Goal: Navigation & Orientation: Find specific page/section

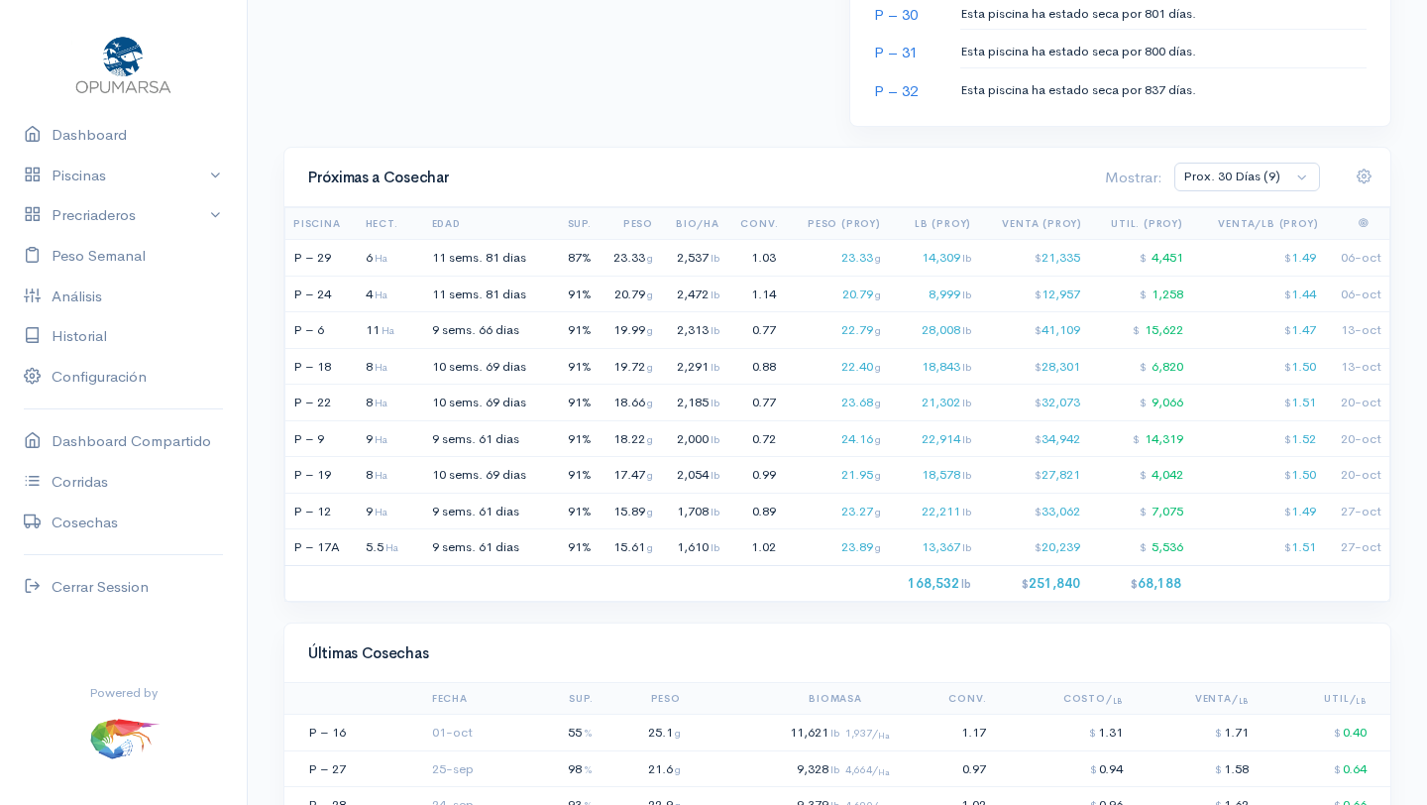
scroll to position [1284, 0]
click at [82, 257] on link "Peso Semanal" at bounding box center [123, 256] width 247 height 41
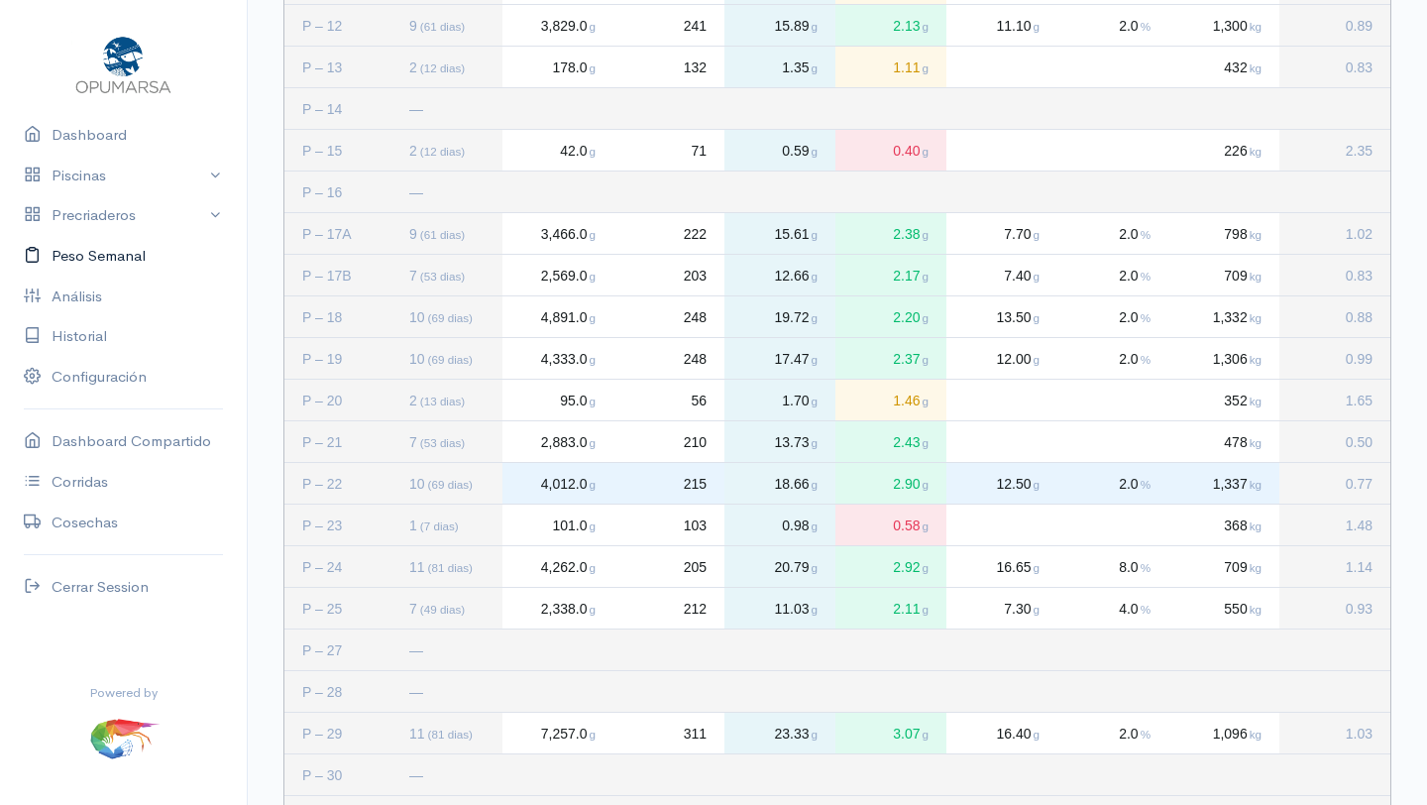
scroll to position [1004, 0]
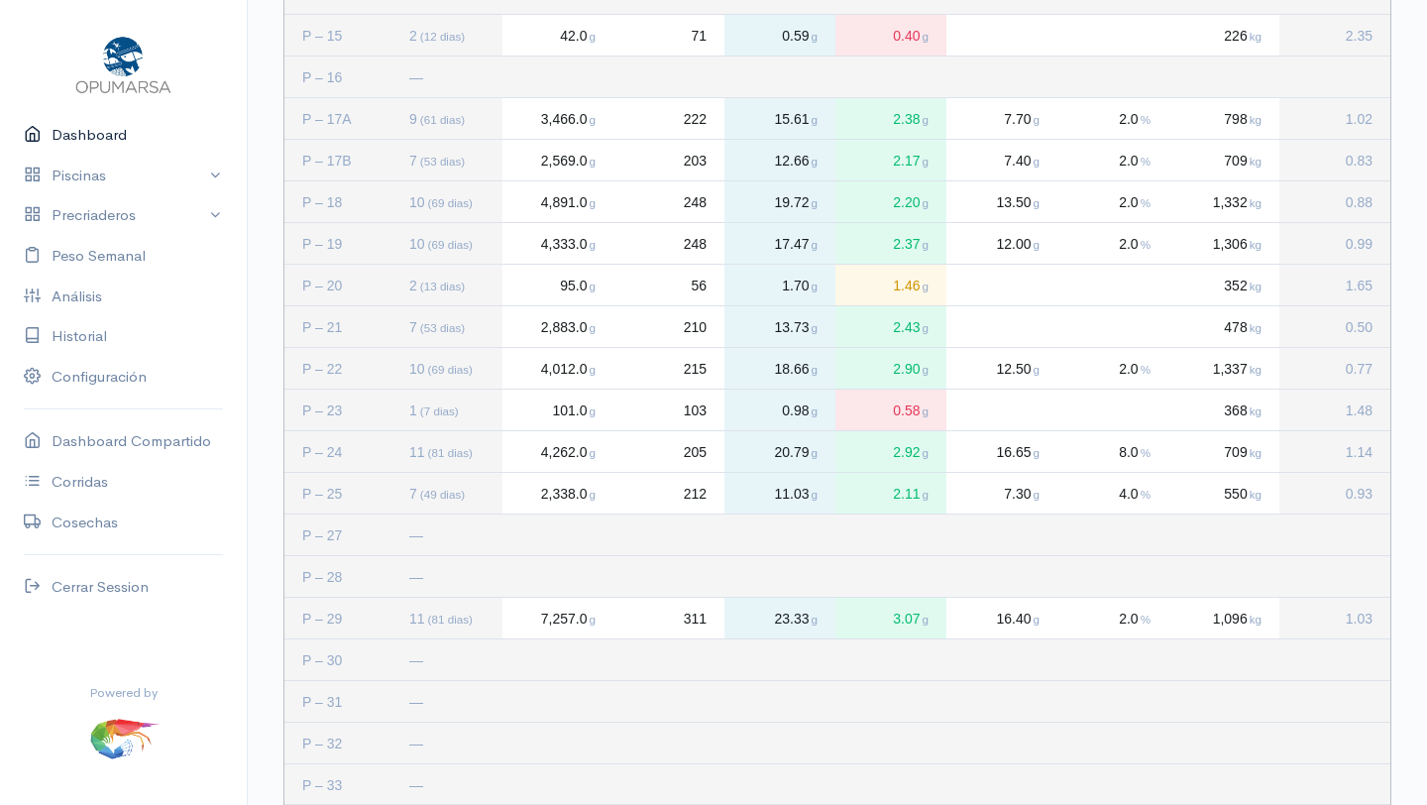
click at [92, 126] on link "Dashboard" at bounding box center [123, 135] width 247 height 41
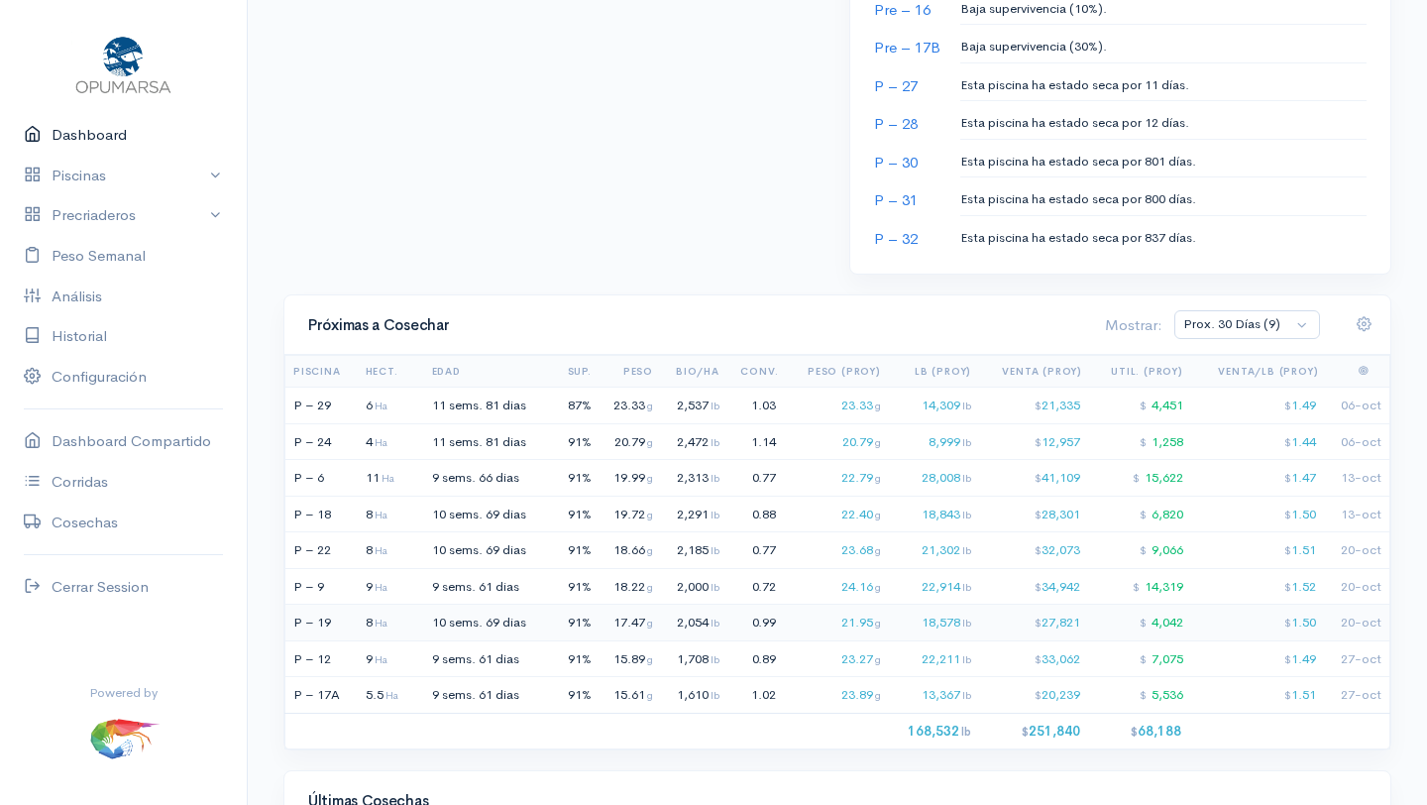
scroll to position [1136, 0]
click at [1304, 327] on select "Prox. 30 [PERSON_NAME] (9) Prox. 60 [PERSON_NAME] (18) Octubre (9) Noviembre (9…" at bounding box center [1247, 323] width 146 height 29
click at [1175, 309] on select "Prox. 30 [PERSON_NAME] (9) Prox. 60 [PERSON_NAME] (18) Octubre (9) Noviembre (9…" at bounding box center [1247, 323] width 146 height 29
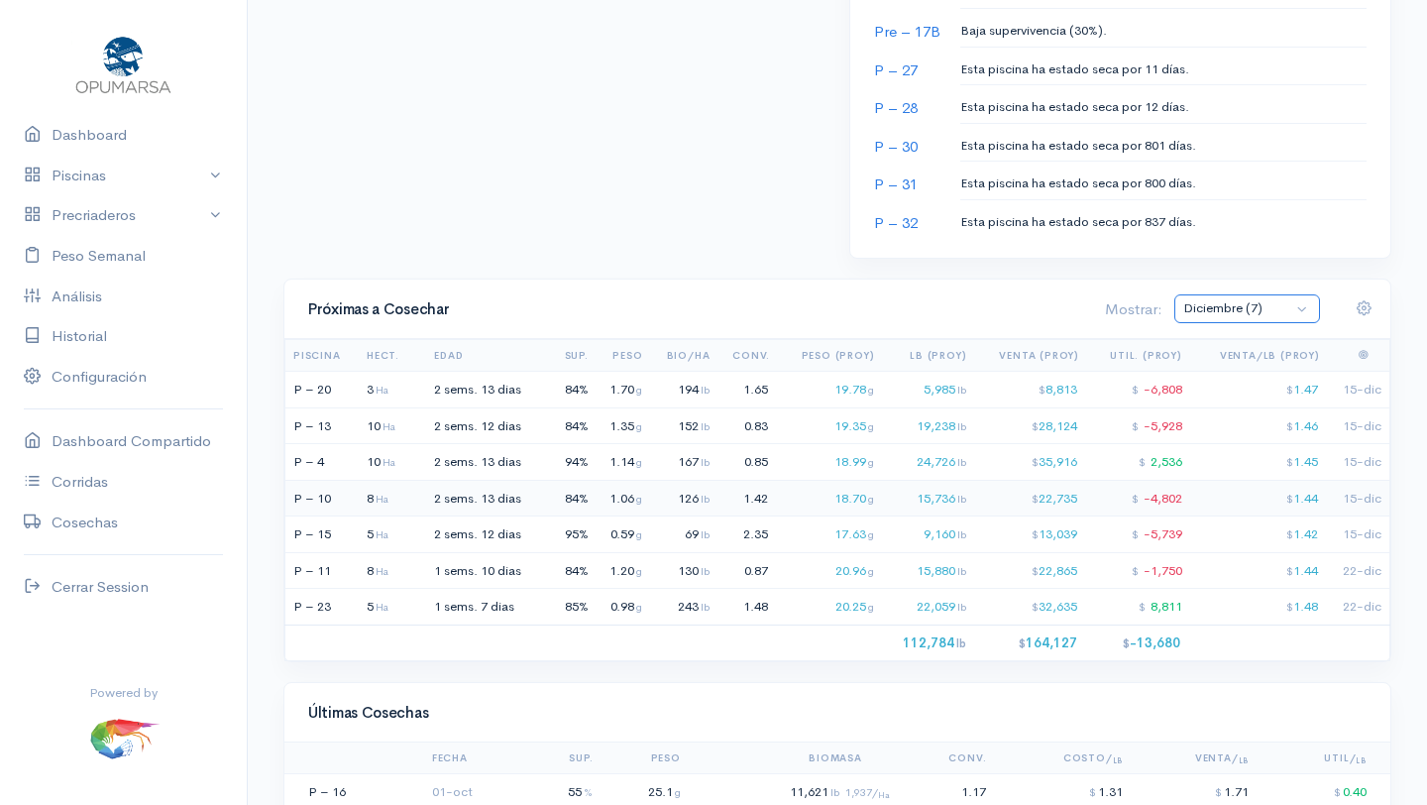
scroll to position [1148, 0]
click at [1308, 309] on select "Prox. 30 [PERSON_NAME] (9) Prox. 60 [PERSON_NAME] (18) Octubre (9) Noviembre (9…" at bounding box center [1247, 310] width 146 height 29
select select "0: Object"
click at [1175, 296] on select "Prox. 30 [PERSON_NAME] (9) Prox. 60 [PERSON_NAME] (18) Octubre (9) Noviembre (9…" at bounding box center [1247, 310] width 146 height 29
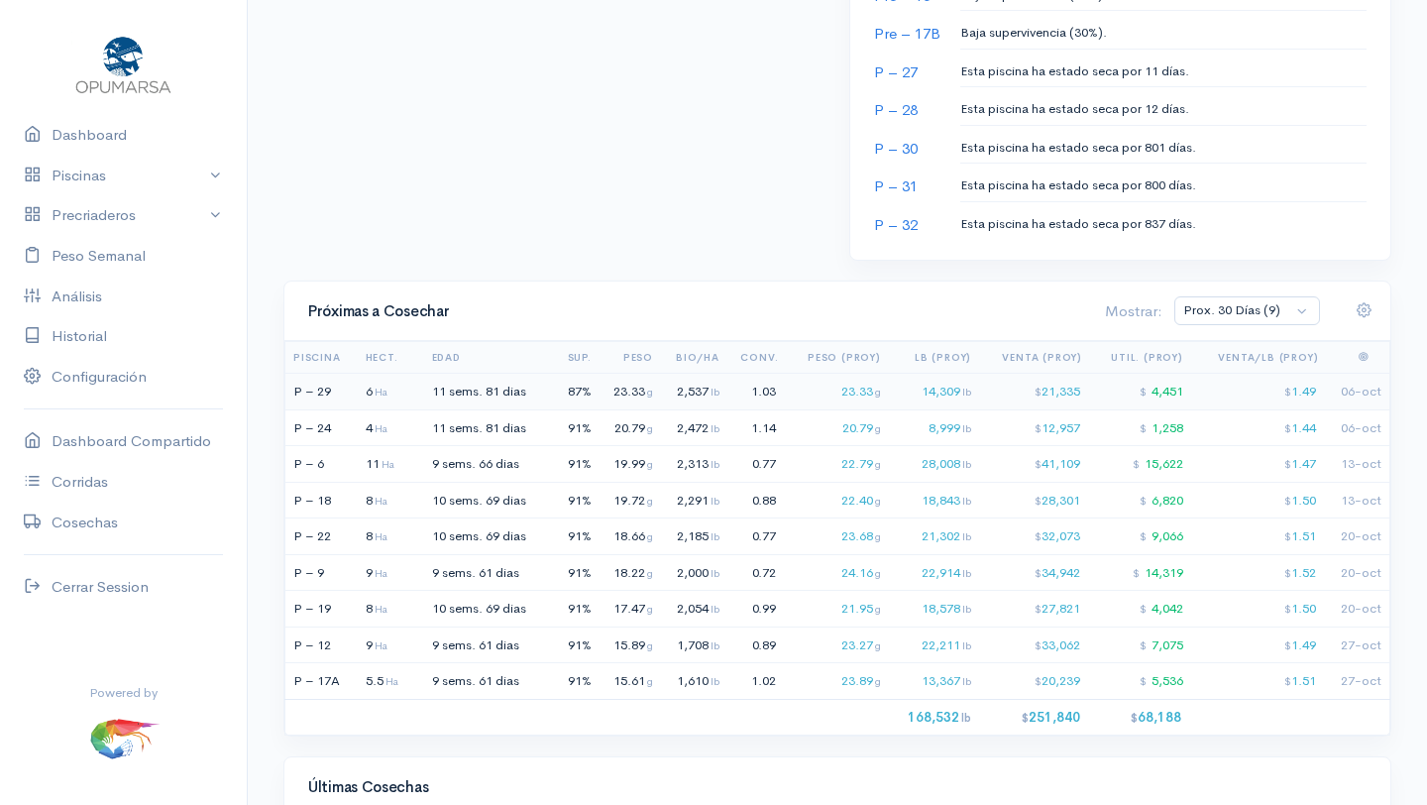
click at [483, 386] on span "11 sems." at bounding box center [457, 390] width 51 height 17
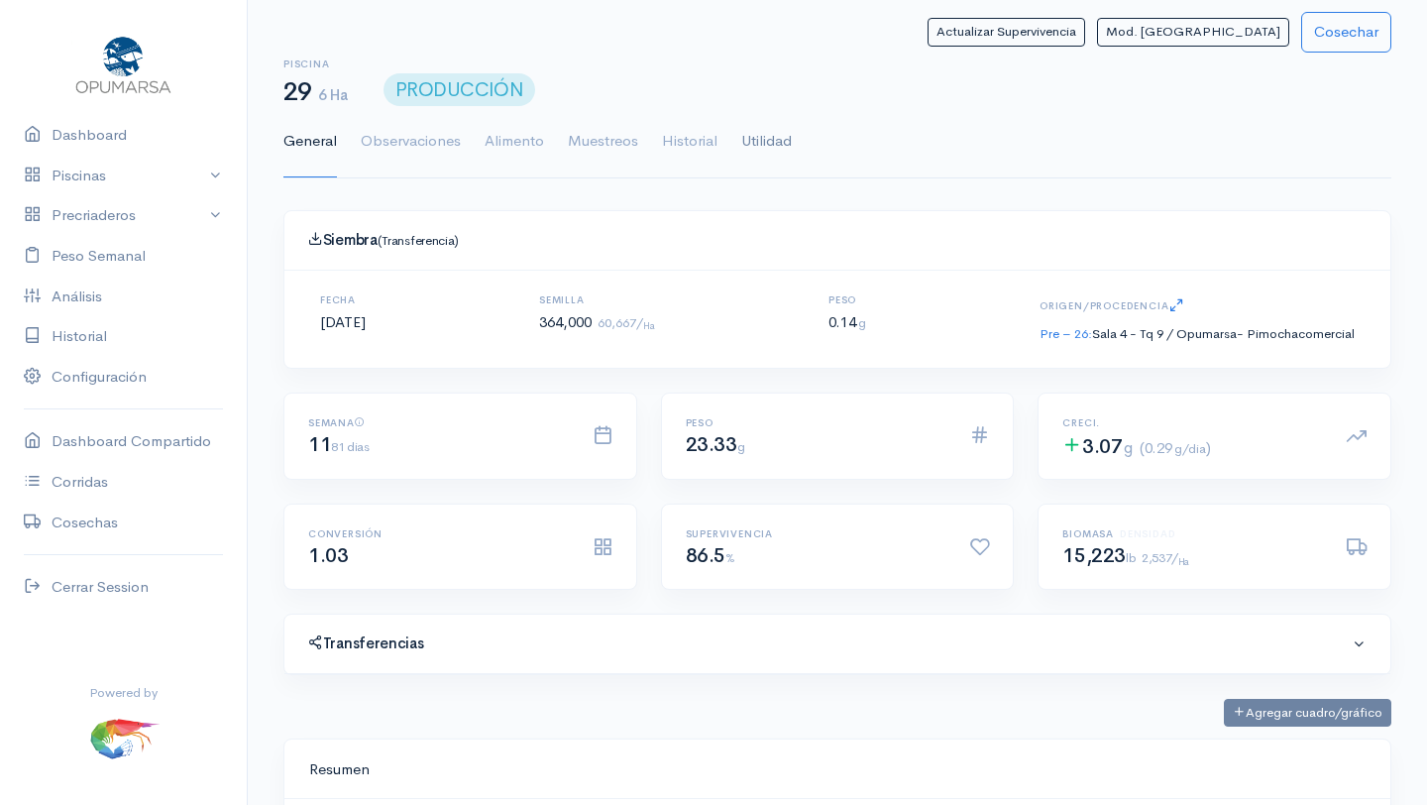
click at [777, 140] on link "Utilidad" at bounding box center [766, 141] width 51 height 71
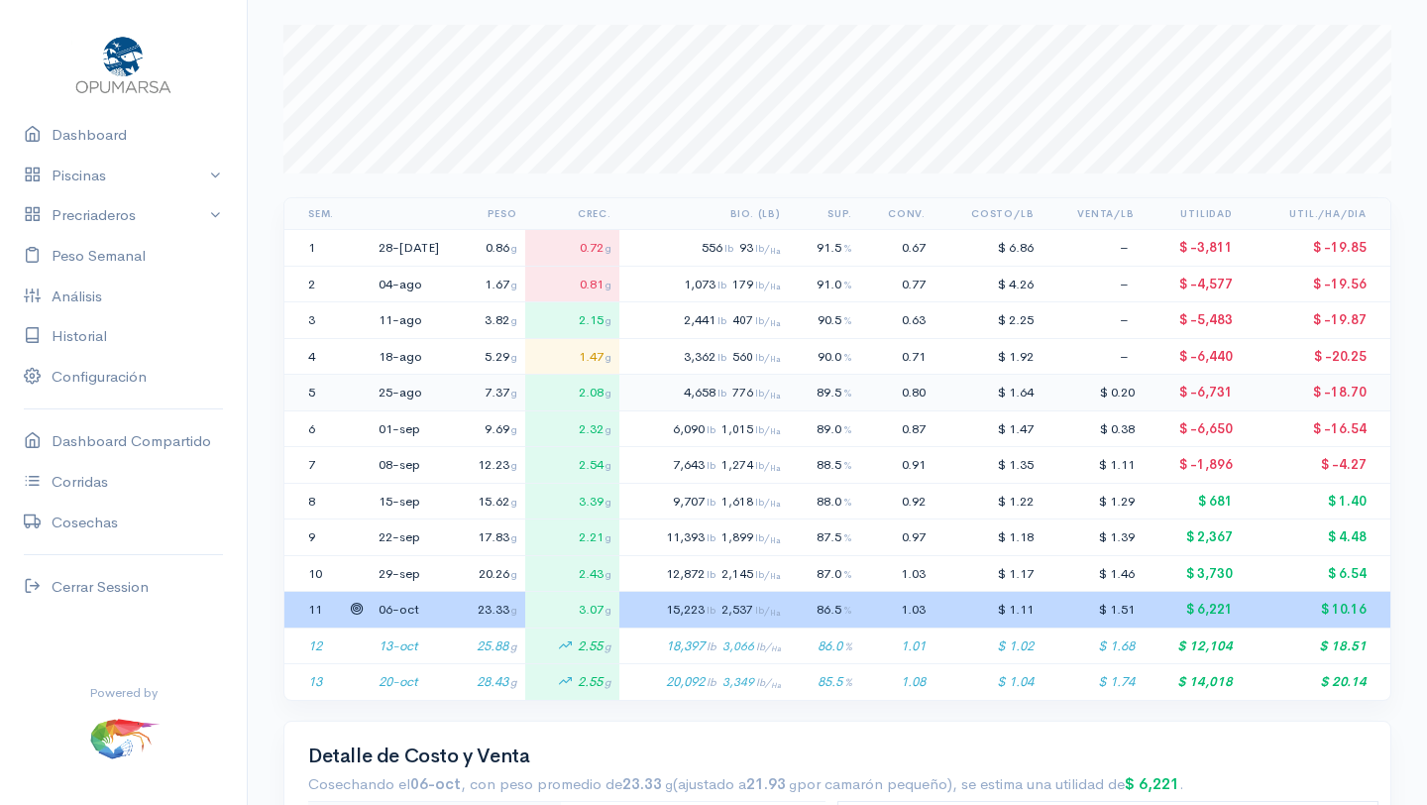
scroll to position [270, 0]
